Goal: Navigation & Orientation: Find specific page/section

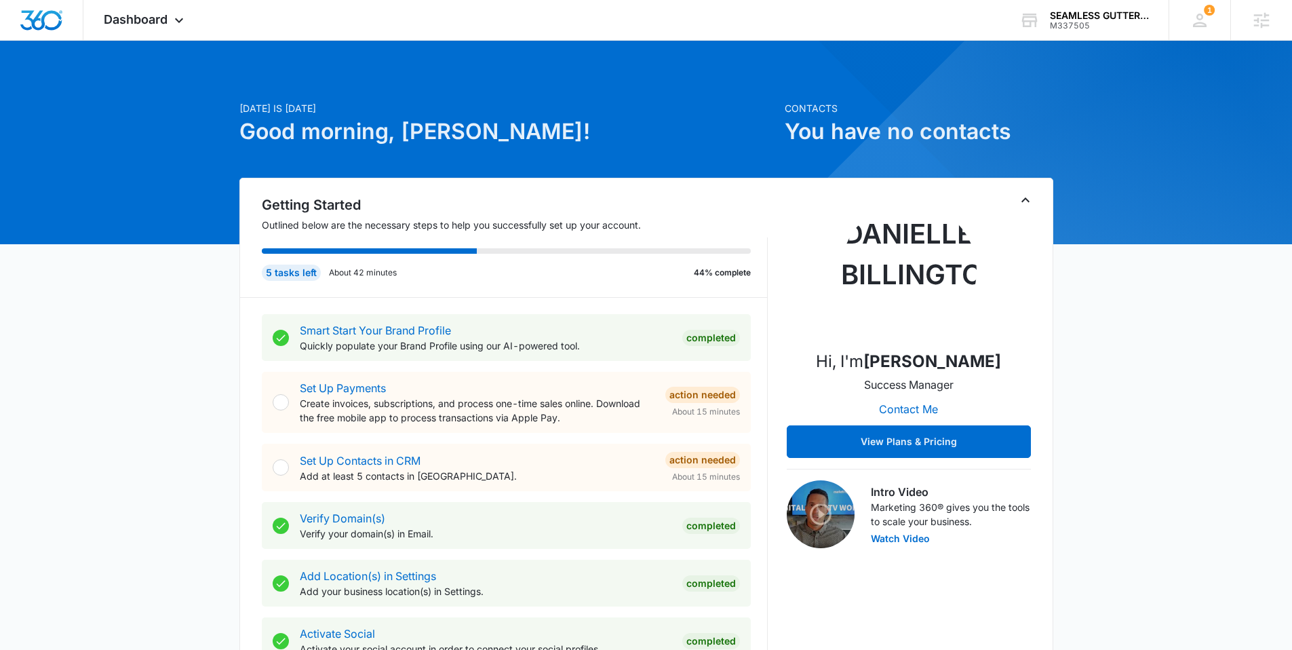
click at [580, 154] on div "[DATE] is [DATE] Good morning, [PERSON_NAME]!" at bounding box center [507, 139] width 537 height 77
click at [150, 30] on div "Dashboard Apps Reputation Forms CRM Email Social Content Ads Intelligence Files…" at bounding box center [145, 20] width 124 height 40
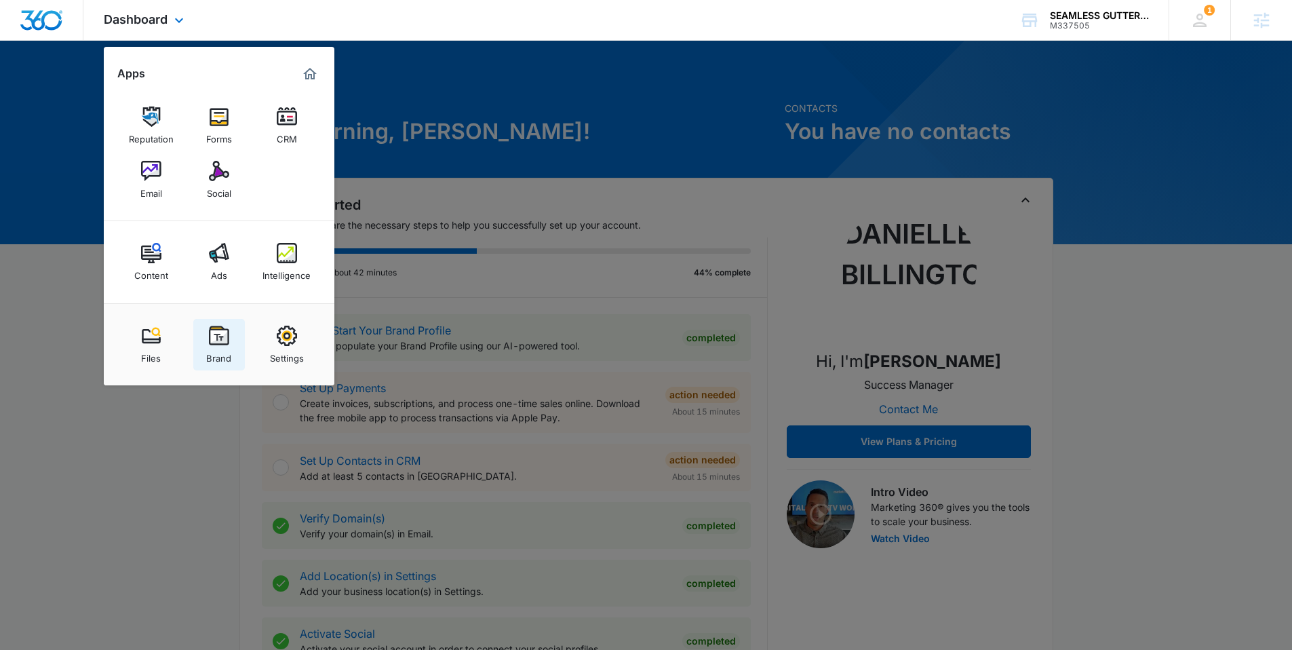
click at [213, 336] on img at bounding box center [219, 336] width 20 height 20
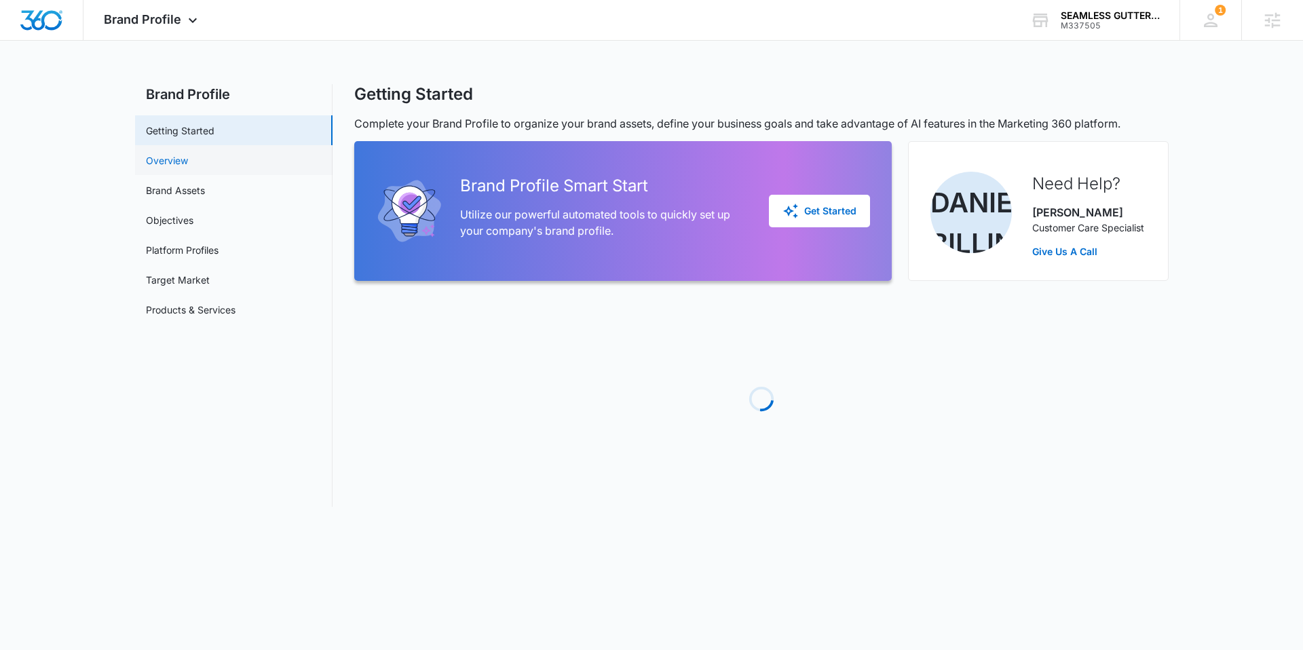
click at [188, 164] on link "Overview" at bounding box center [167, 160] width 42 height 14
